Goal: Check status: Check status

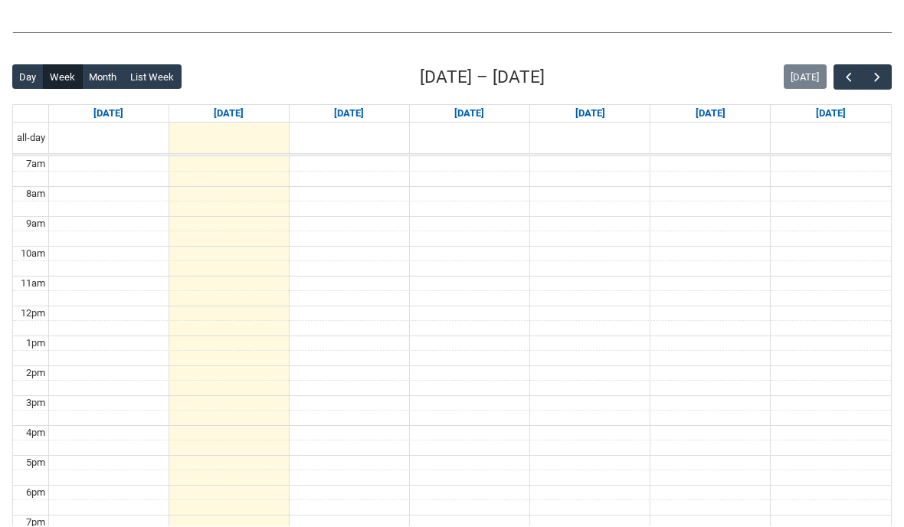
scroll to position [342, 0]
click at [109, 74] on button "Month" at bounding box center [103, 76] width 42 height 25
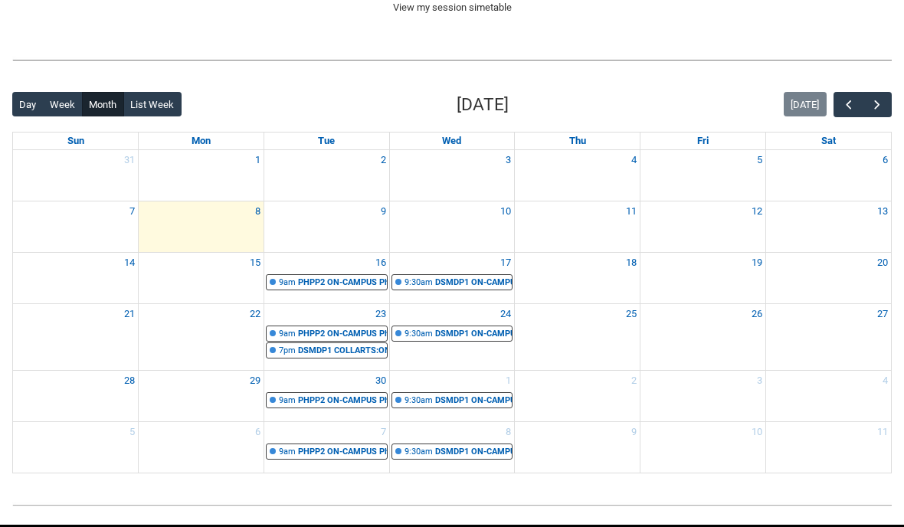
scroll to position [320, 0]
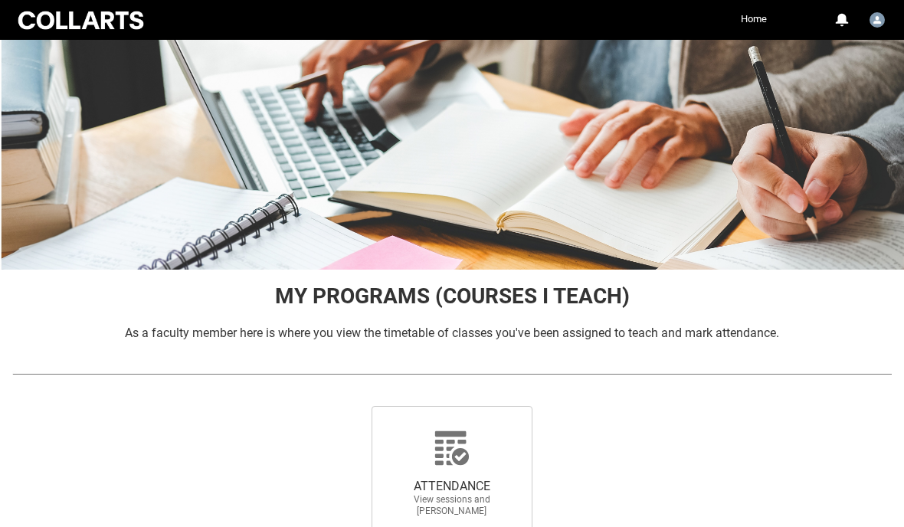
click at [432, 396] on div "ATTENDANCE View sessions and mark attendance" at bounding box center [452, 480] width 226 height 172
click at [463, 479] on span "ATTENDANCE" at bounding box center [451, 486] width 135 height 15
click at [352, 406] on input "ATTENDANCE View sessions and mark attendance" at bounding box center [351, 405] width 1 height 1
radio input "true"
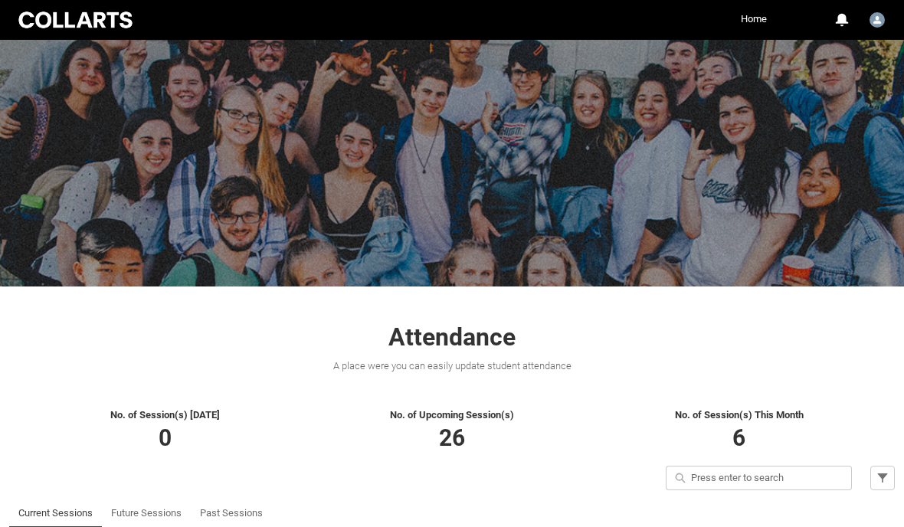
click at [150, 502] on link "Future Sessions" at bounding box center [146, 513] width 70 height 31
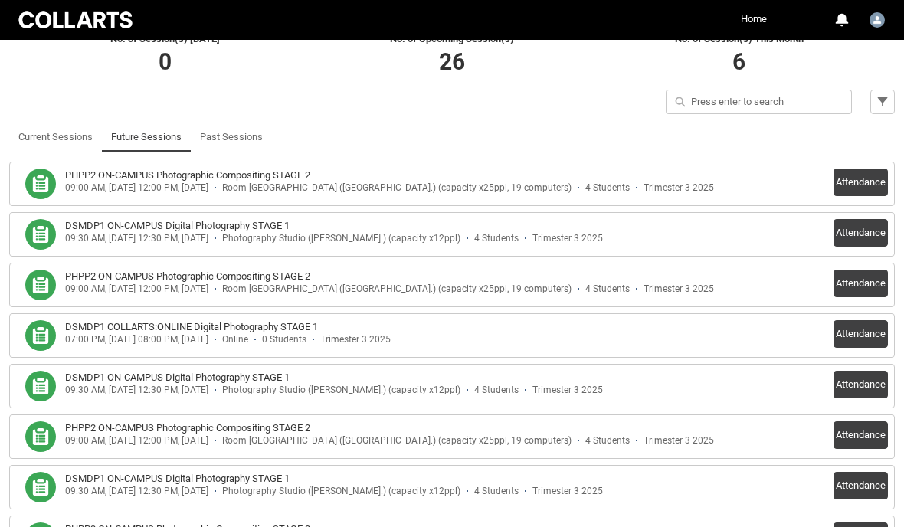
scroll to position [375, 0]
click at [856, 233] on button "Attendance" at bounding box center [860, 234] width 54 height 28
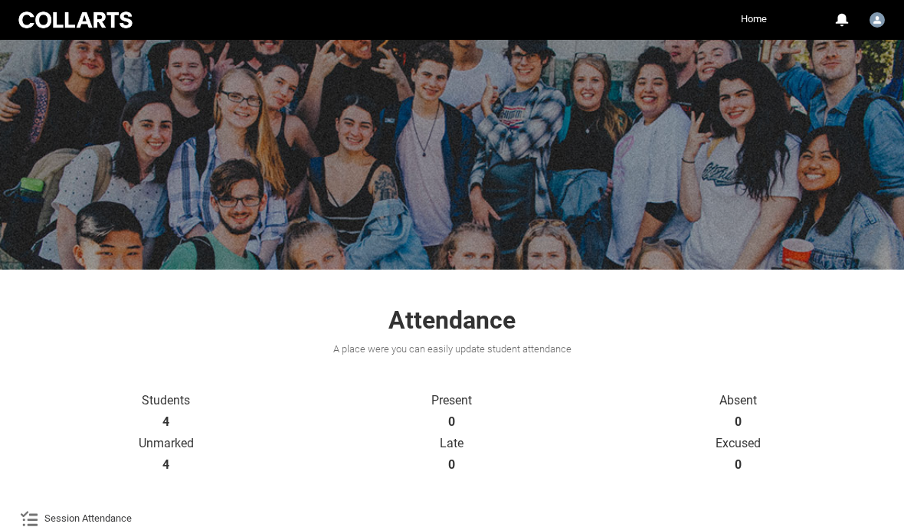
scroll to position [0, 0]
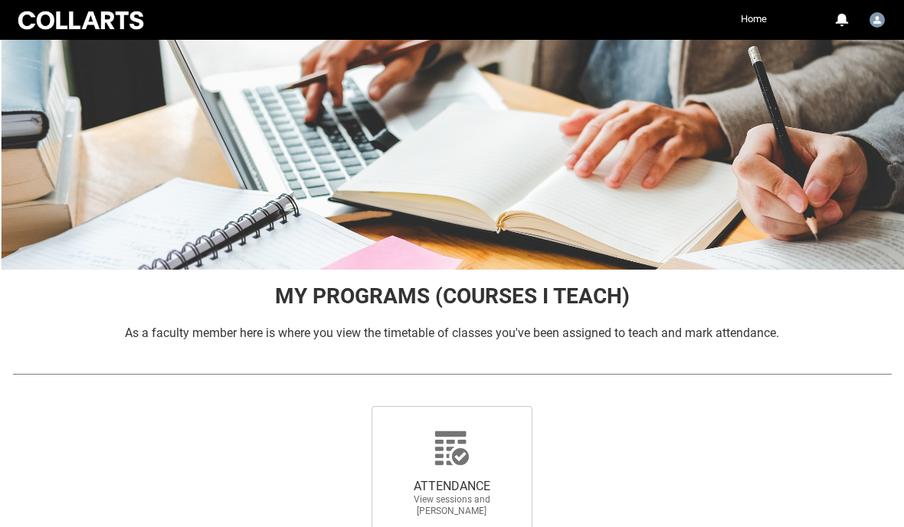
scroll to position [65, 0]
